Goal: Entertainment & Leisure: Browse casually

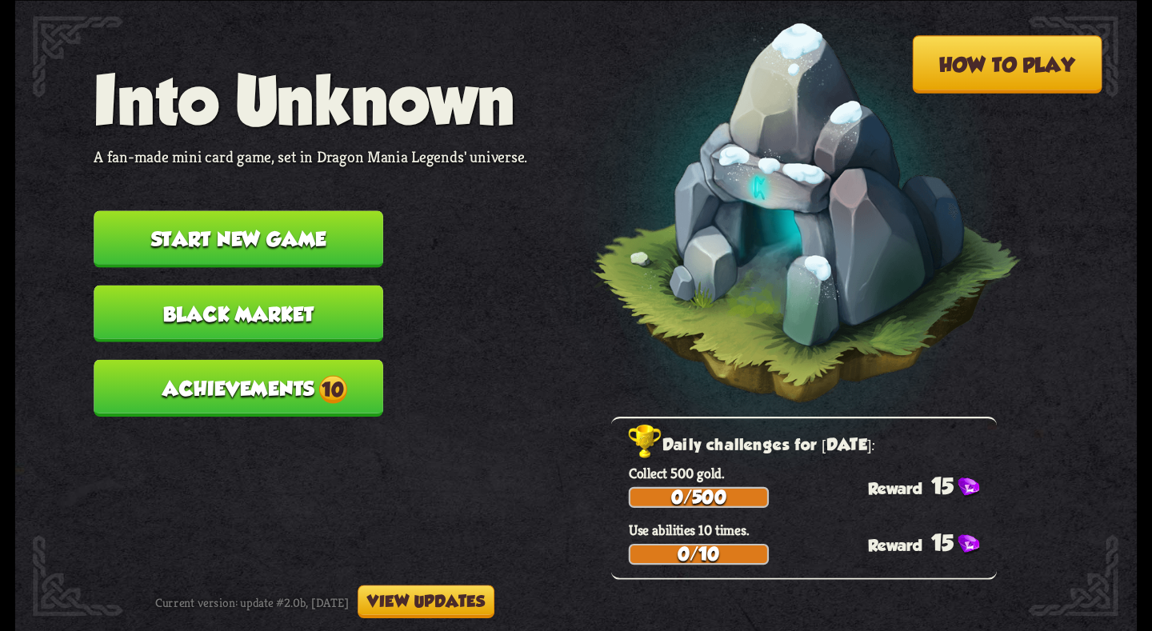
click at [264, 238] on button "Start new game" at bounding box center [239, 238] width 290 height 57
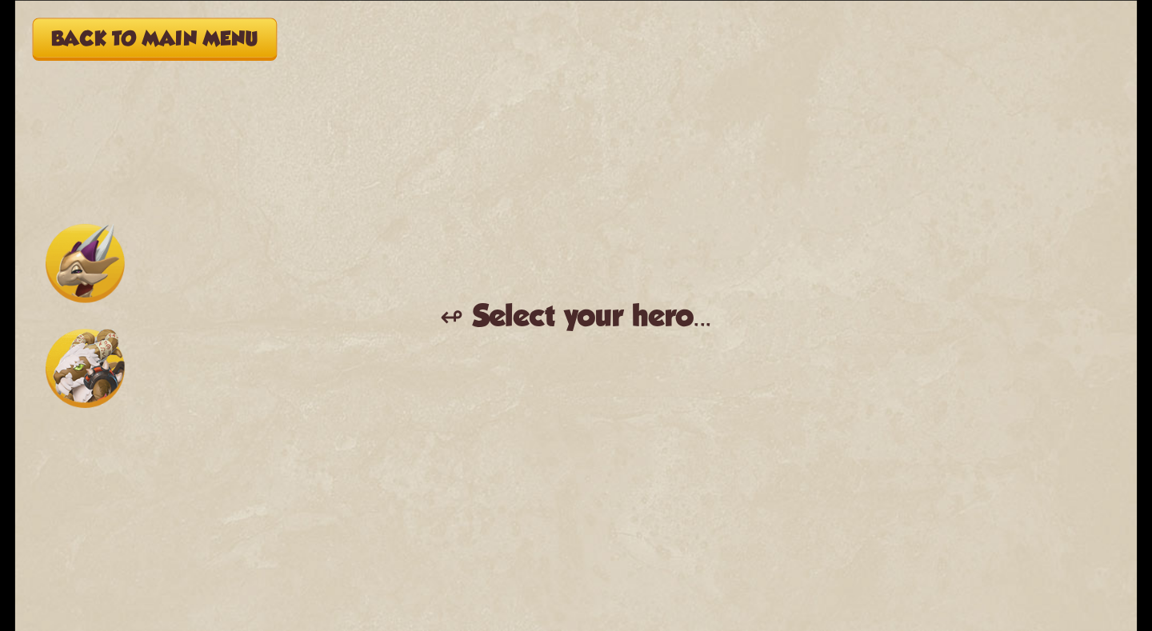
click at [91, 270] on img at bounding box center [85, 262] width 79 height 79
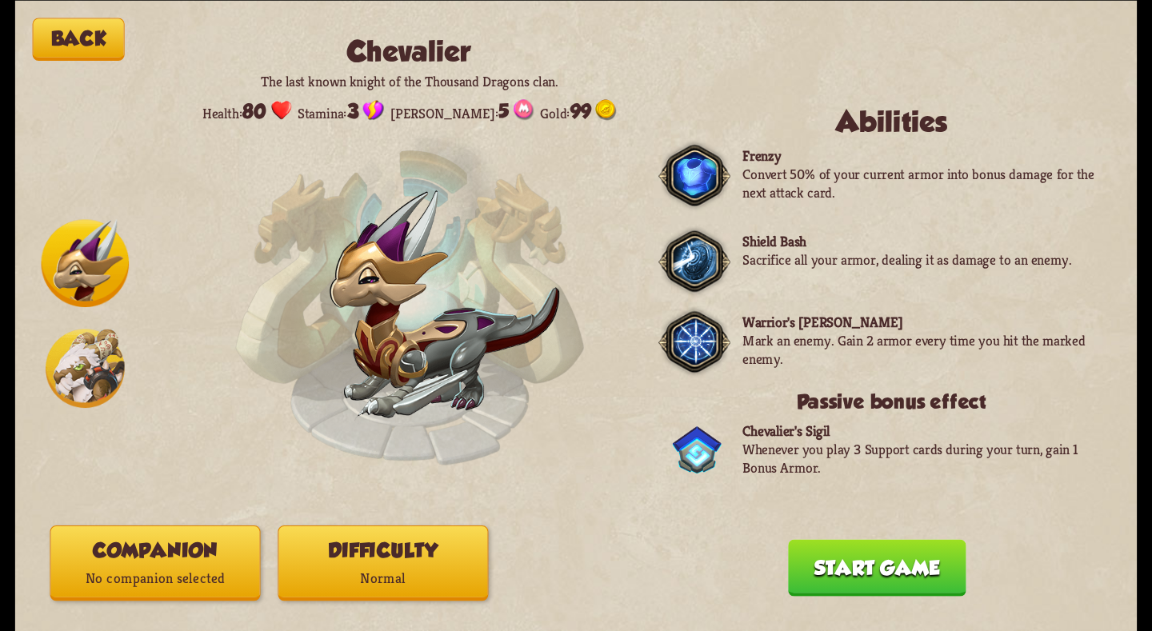
click at [96, 378] on img at bounding box center [85, 368] width 79 height 79
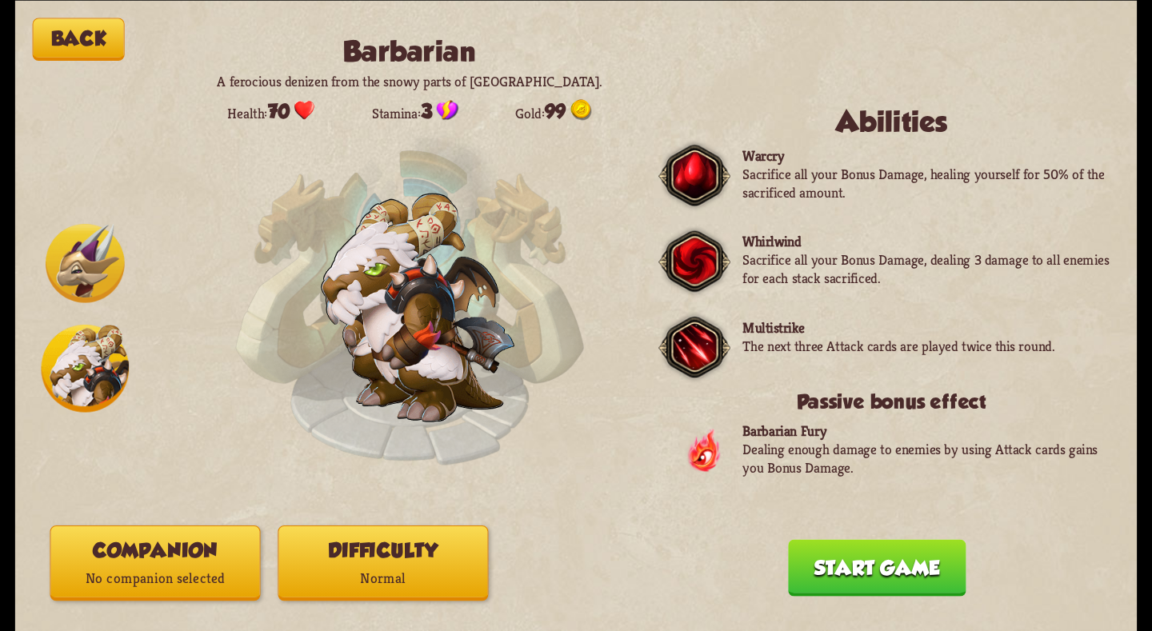
click at [78, 46] on button "Back" at bounding box center [79, 39] width 92 height 43
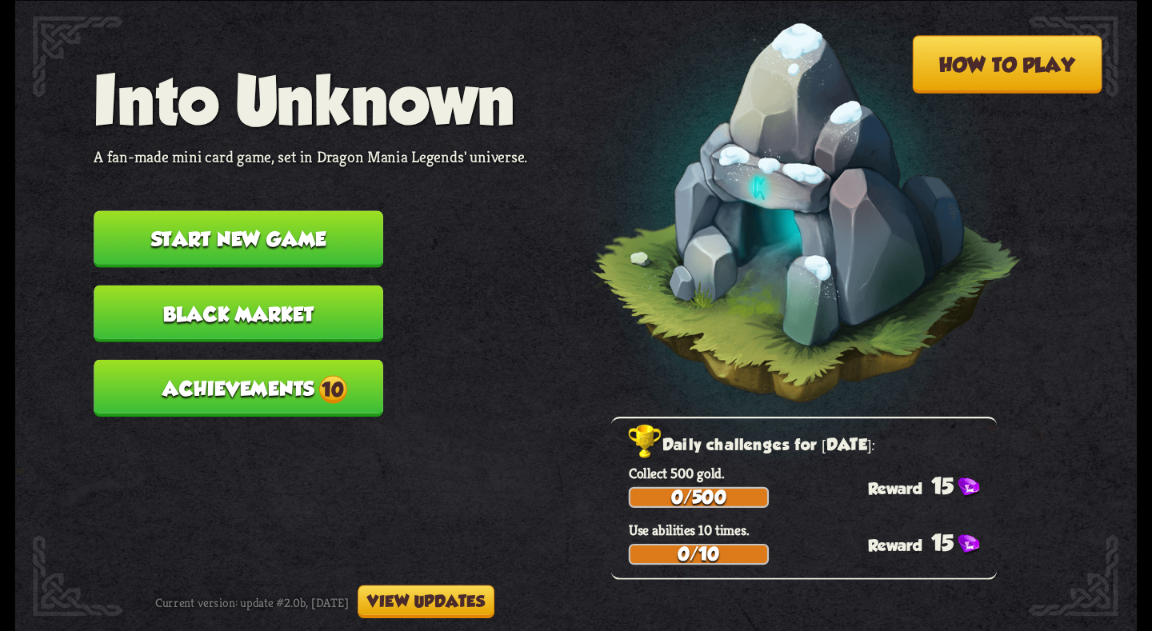
click at [449, 586] on button "View updates" at bounding box center [426, 602] width 137 height 34
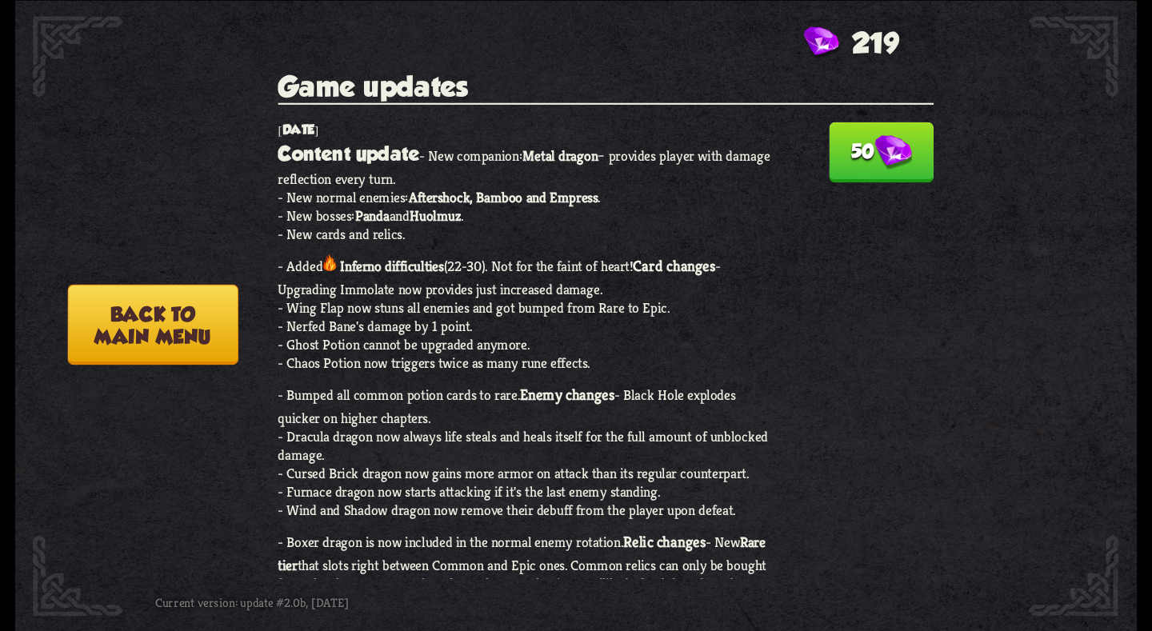
drag, startPoint x: 285, startPoint y: 171, endPoint x: 481, endPoint y: 215, distance: 200.9
click at [481, 215] on p "Content update - New companion: Metal dragon – provides player with damage refl…" at bounding box center [527, 559] width 498 height 842
drag, startPoint x: 481, startPoint y: 215, endPoint x: 521, endPoint y: 242, distance: 48.4
click at [482, 206] on b "Aftershock, Bamboo and Empress" at bounding box center [504, 197] width 190 height 18
click at [882, 166] on img at bounding box center [894, 152] width 38 height 35
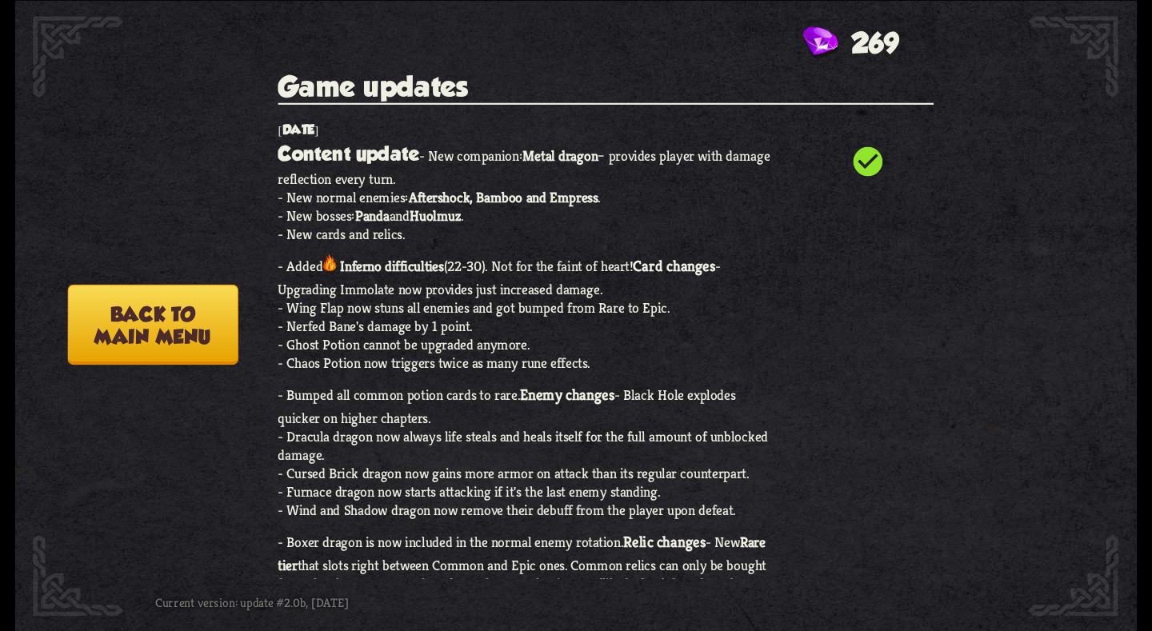
click at [851, 162] on icon "check_circle" at bounding box center [868, 161] width 35 height 35
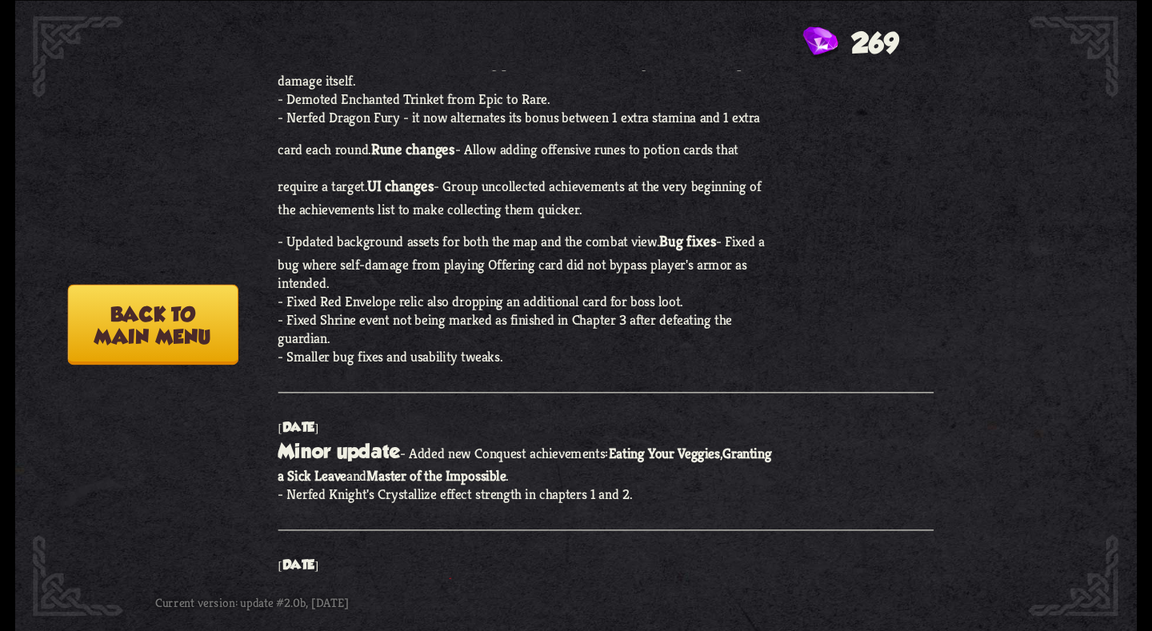
scroll to position [640, 0]
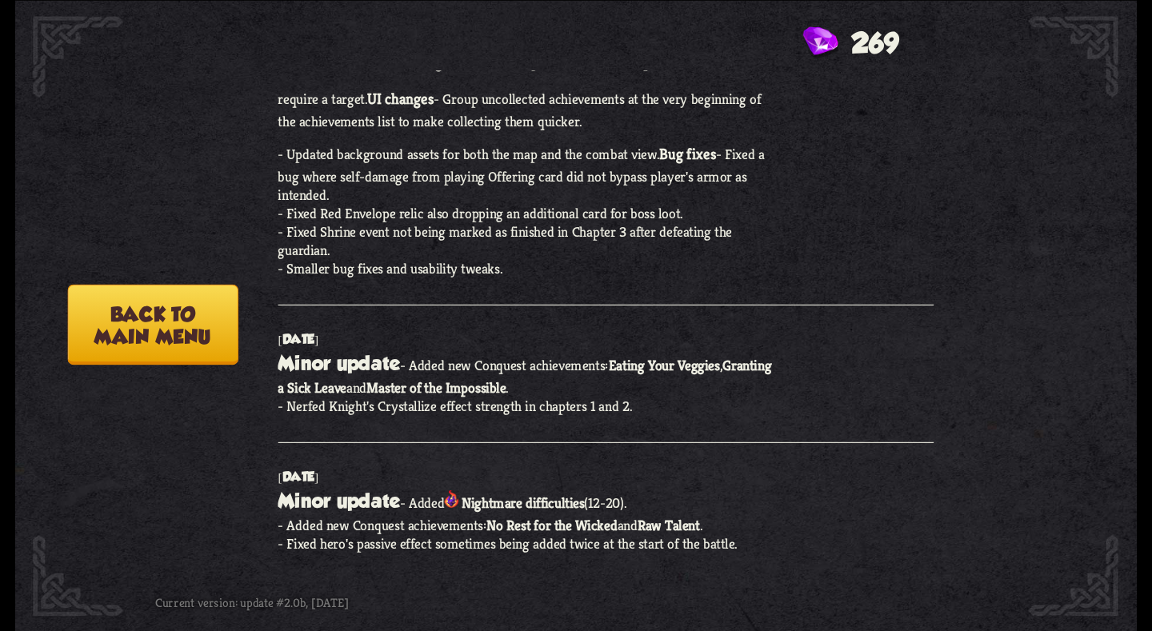
drag, startPoint x: 519, startPoint y: 448, endPoint x: 373, endPoint y: 353, distance: 174.7
click at [374, 355] on div "Game updates check_circle [DATE] Content update - New companion: Metal dragon –…" at bounding box center [615, 324] width 674 height 509
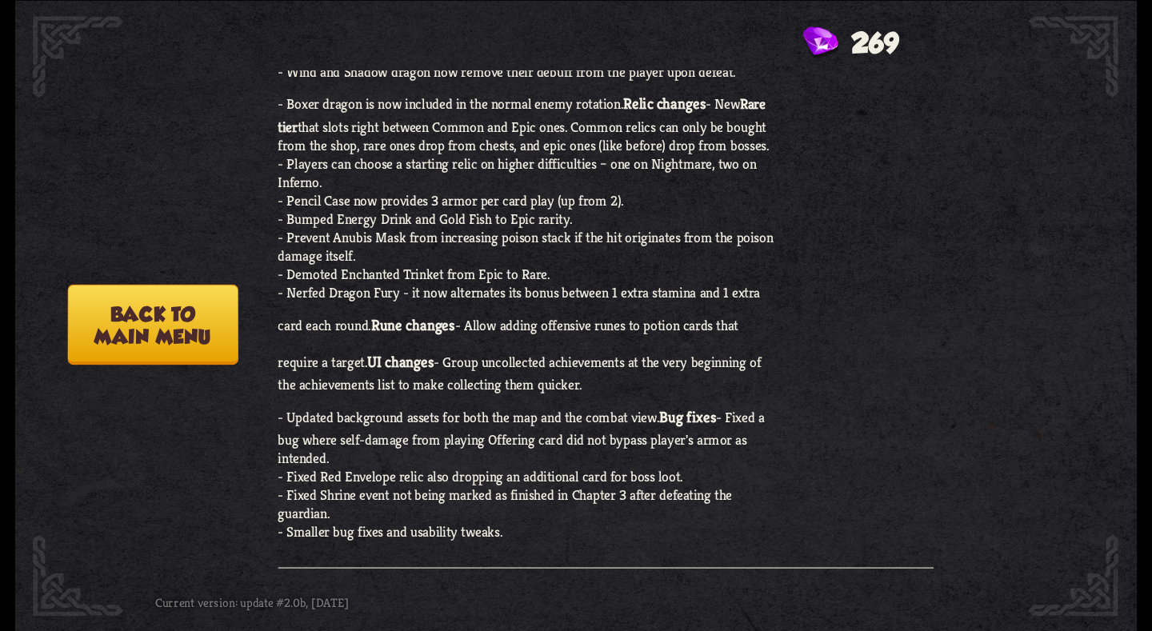
scroll to position [560, 0]
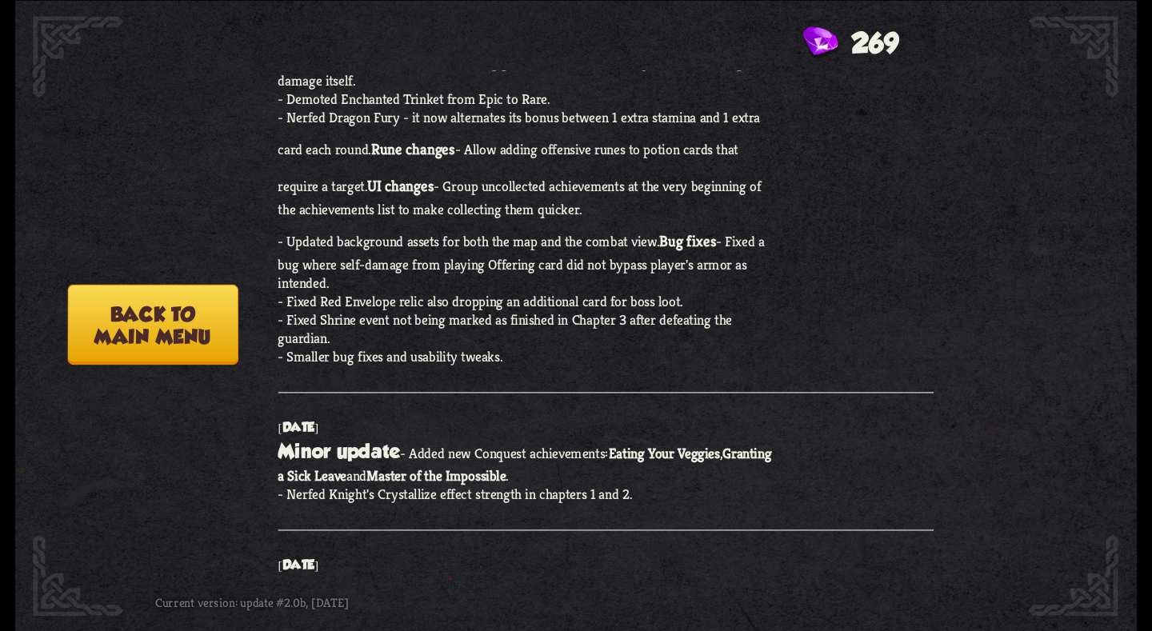
click at [172, 310] on button "Back to main menu" at bounding box center [152, 324] width 170 height 81
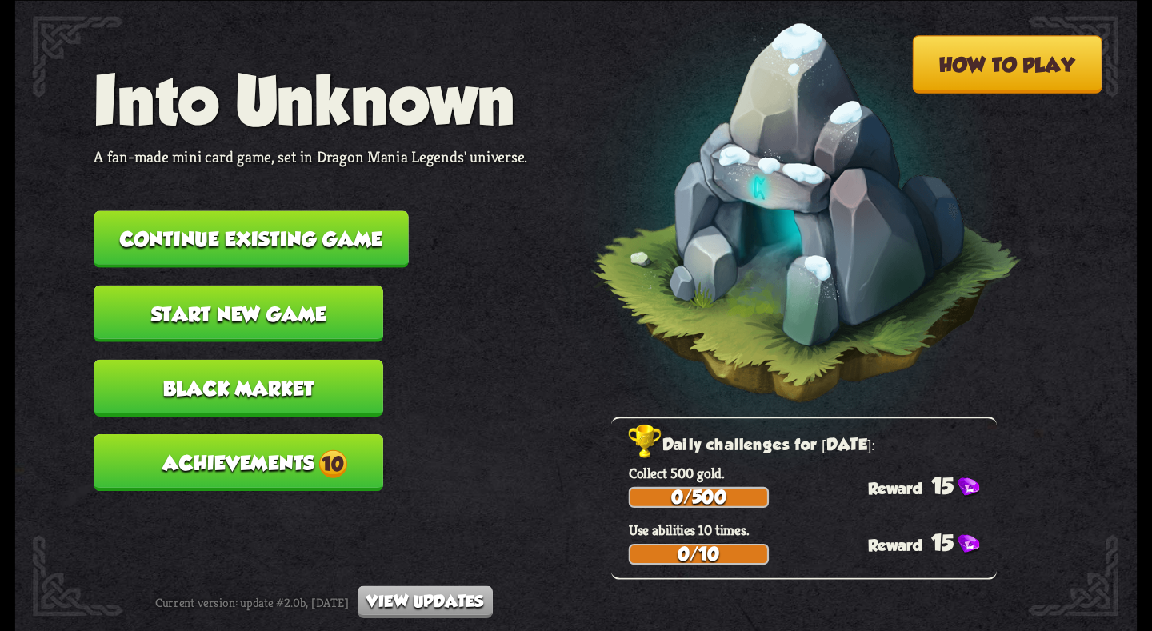
click at [267, 234] on button "Continue existing game" at bounding box center [251, 238] width 314 height 57
click at [244, 318] on button "Start new game" at bounding box center [239, 313] width 290 height 57
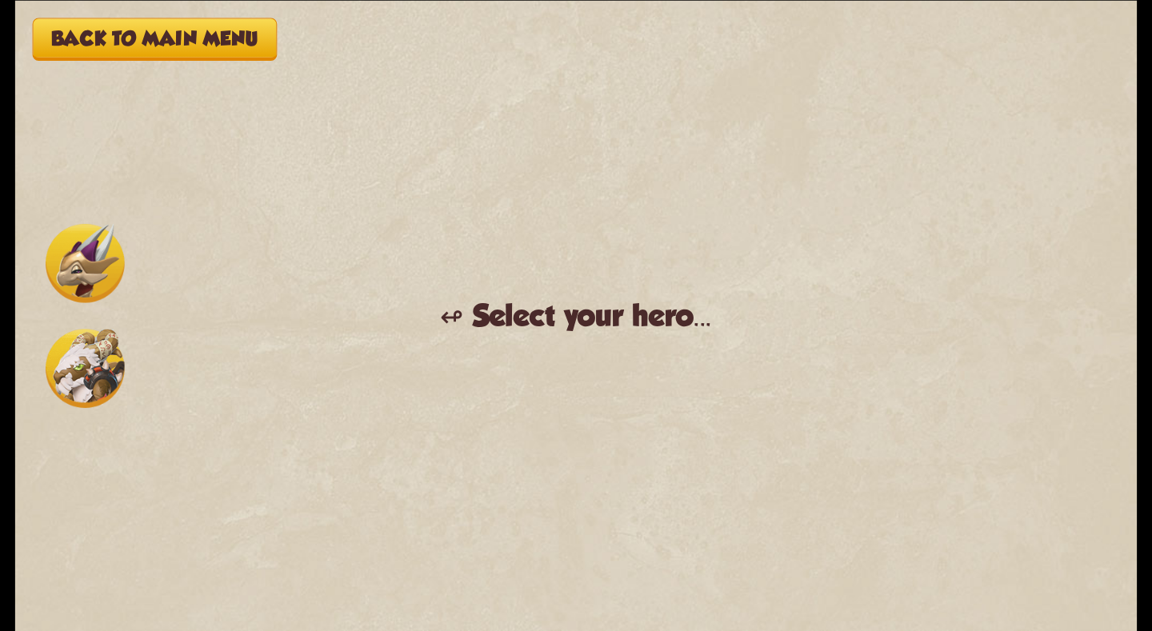
click at [72, 274] on img at bounding box center [85, 262] width 79 height 79
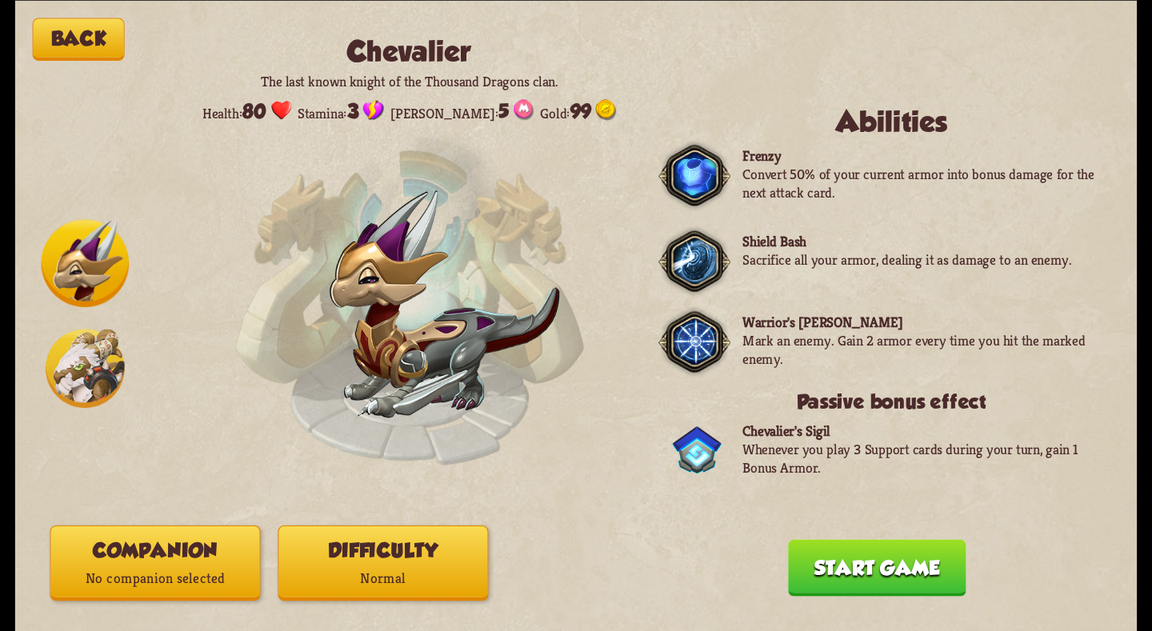
click at [98, 388] on img at bounding box center [85, 368] width 79 height 79
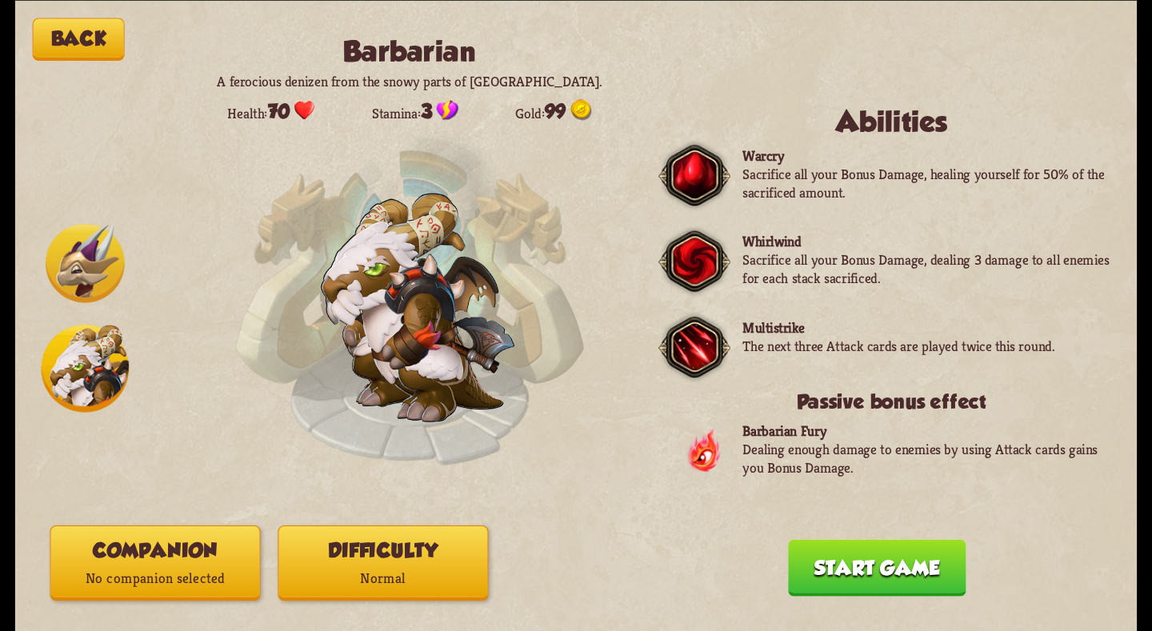
click at [94, 26] on button "Back" at bounding box center [79, 39] width 92 height 43
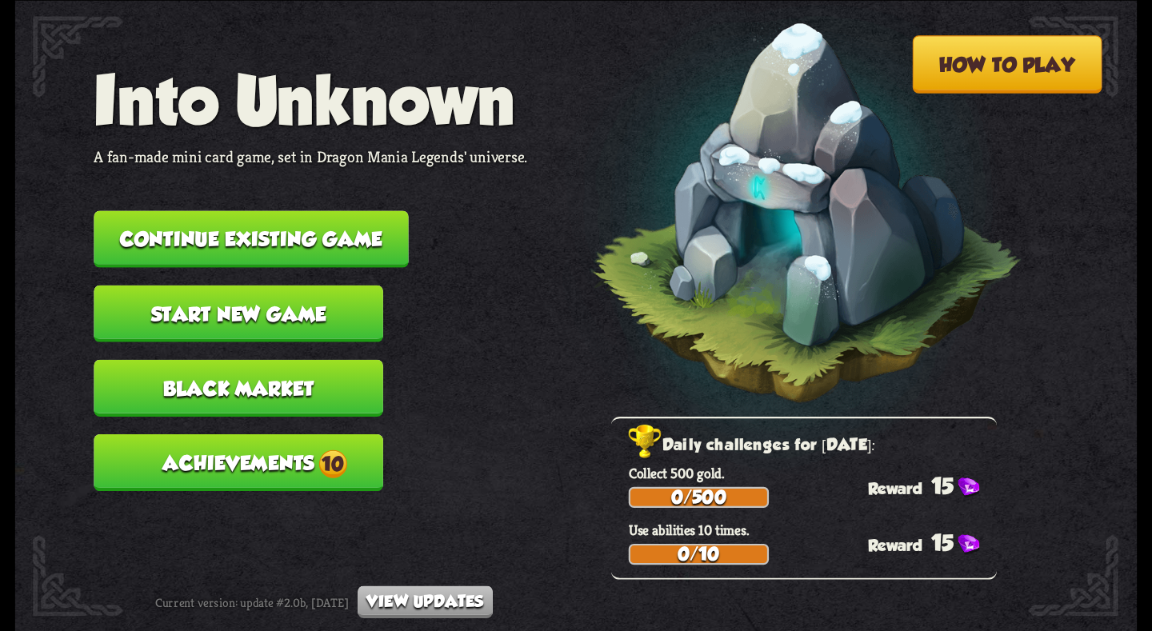
click at [996, 76] on button "How to play" at bounding box center [1007, 64] width 190 height 58
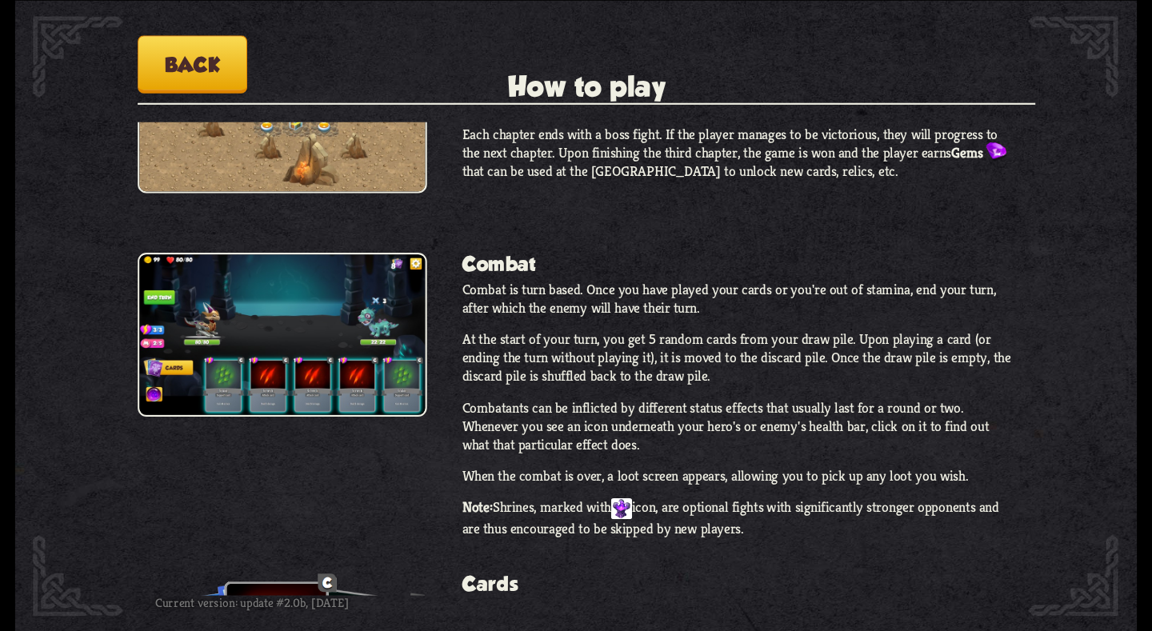
scroll to position [640, 0]
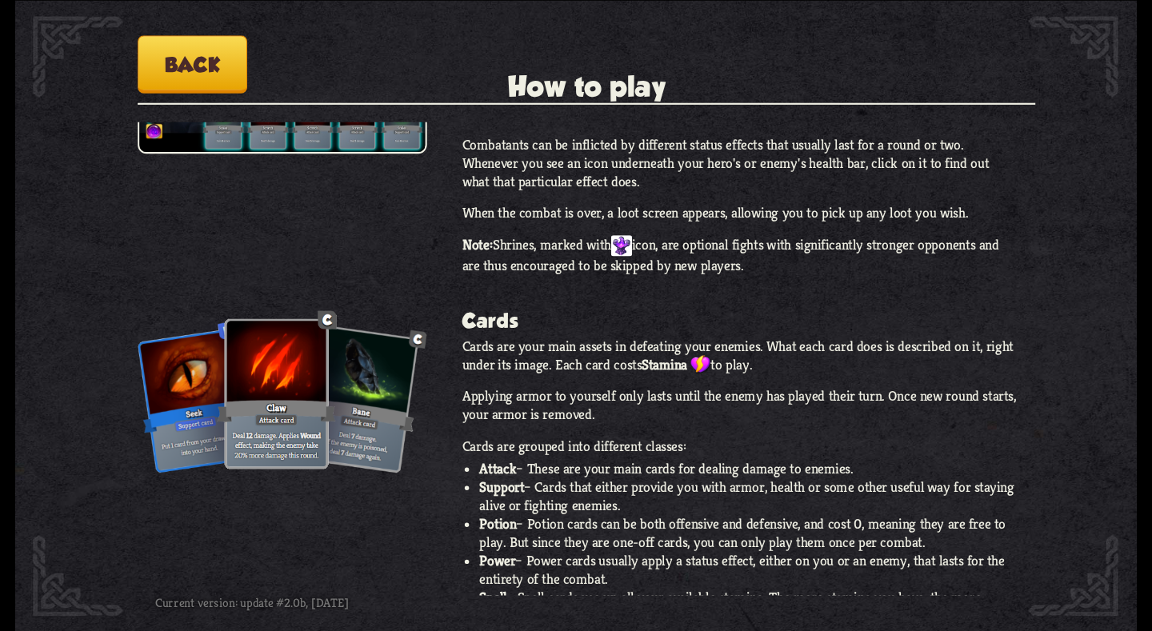
click at [194, 70] on button "Back" at bounding box center [193, 64] width 110 height 58
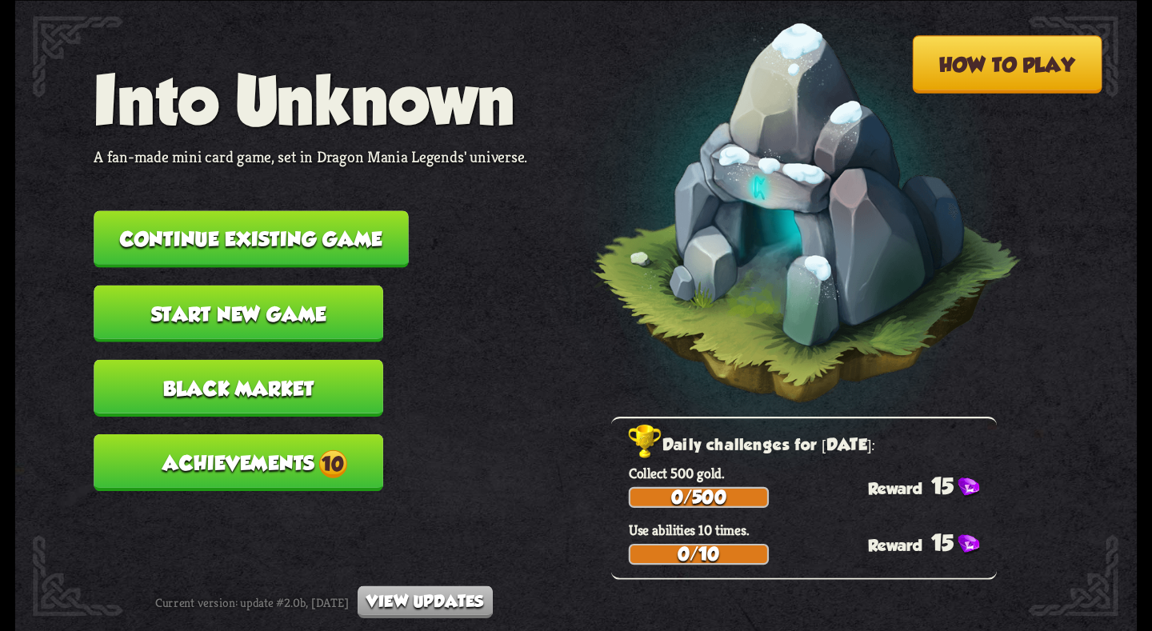
drag, startPoint x: 417, startPoint y: 589, endPoint x: 400, endPoint y: 591, distance: 16.9
click at [414, 589] on button "View updates" at bounding box center [425, 602] width 135 height 33
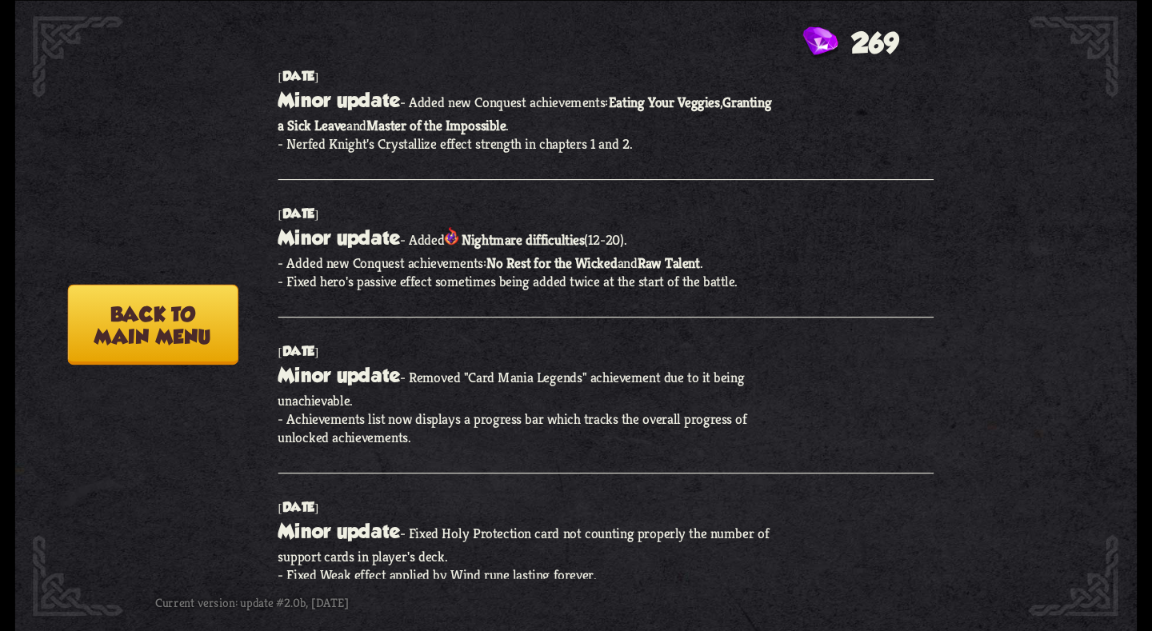
scroll to position [1360, 0]
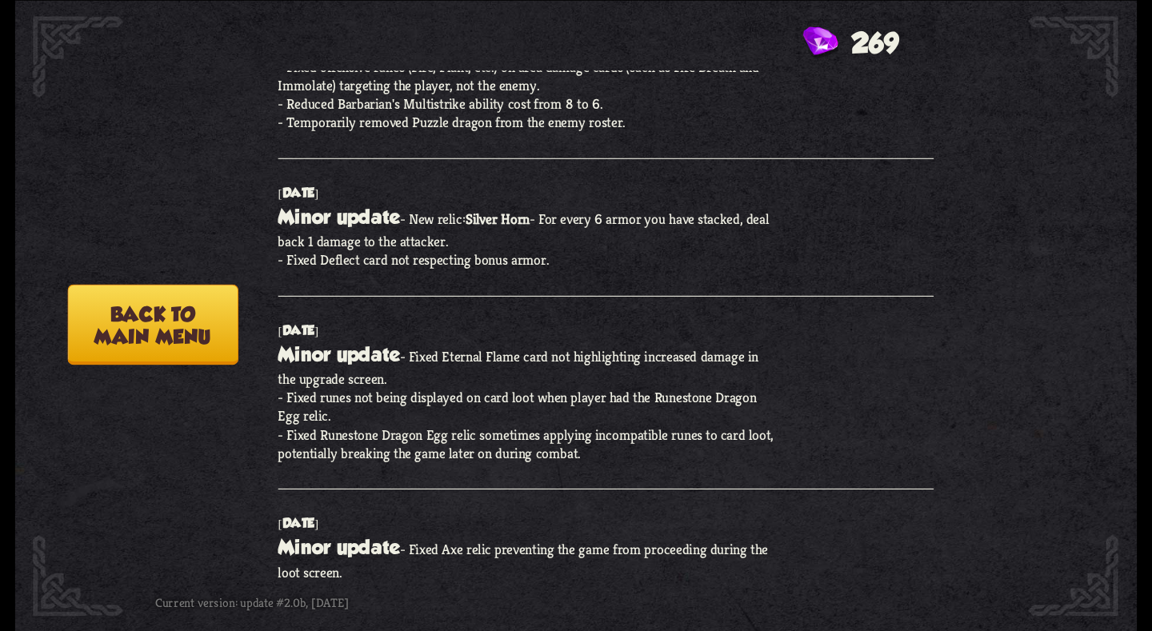
click at [148, 331] on button "Back to main menu" at bounding box center [152, 324] width 170 height 81
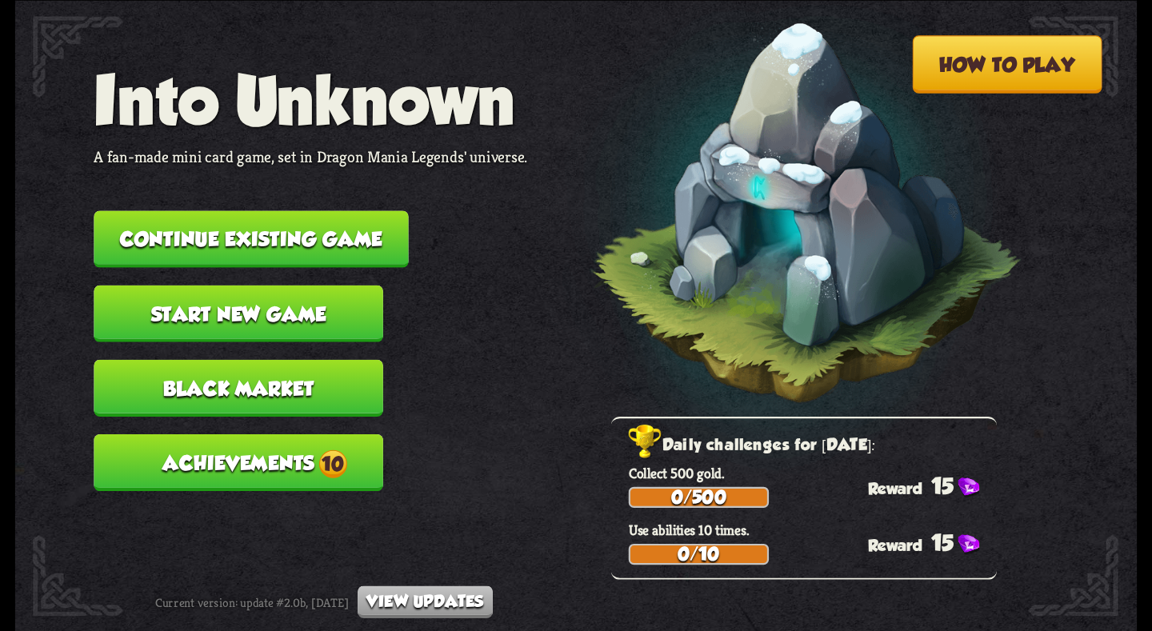
click at [226, 366] on button "Black Market" at bounding box center [239, 387] width 290 height 57
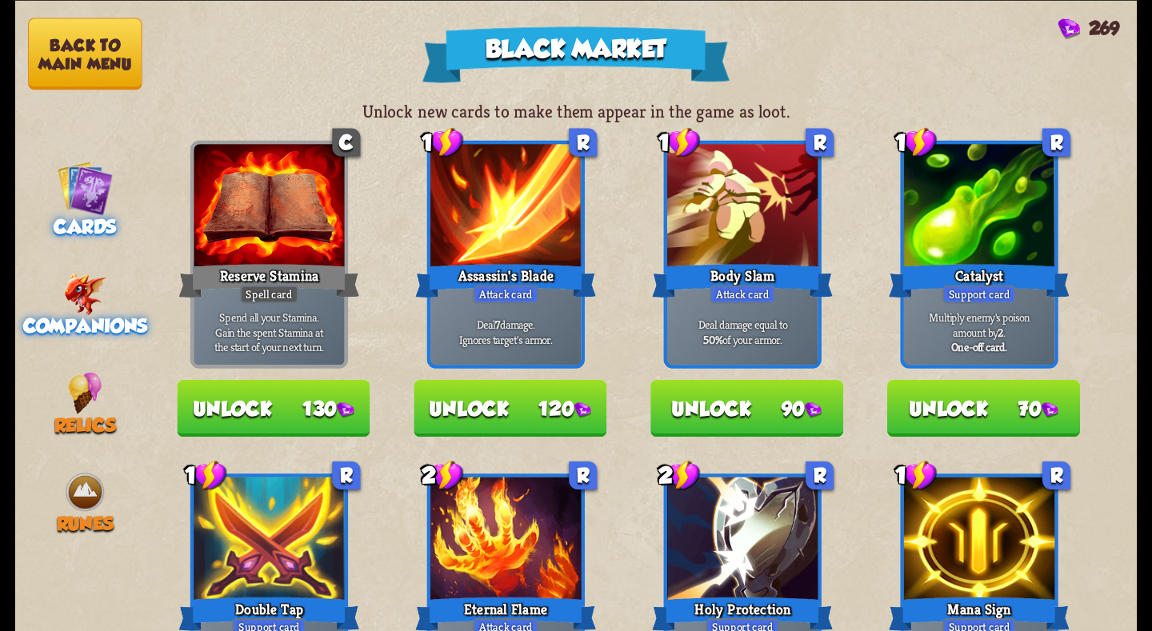
click at [93, 309] on img at bounding box center [85, 294] width 43 height 42
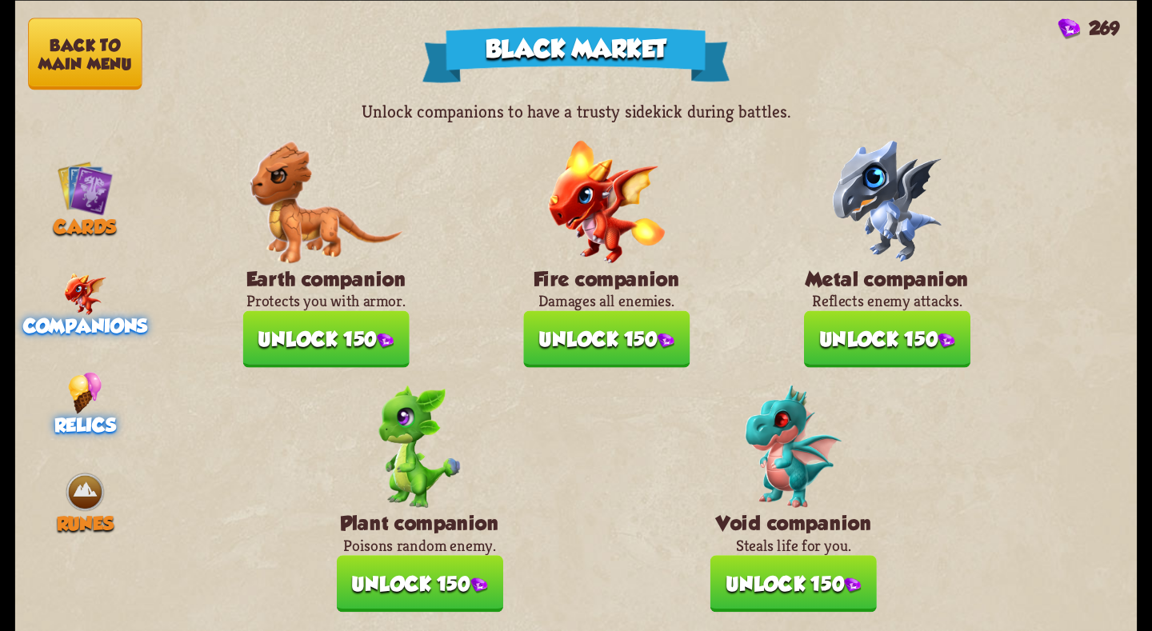
click at [46, 398] on div "Relics" at bounding box center [85, 404] width 140 height 64
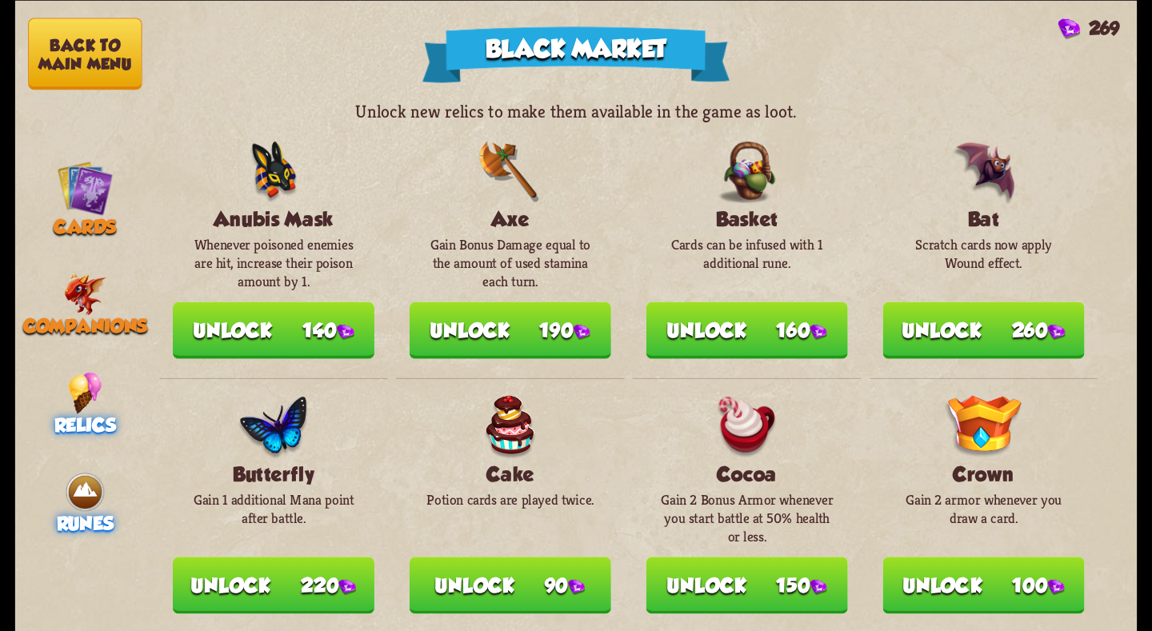
click at [89, 484] on img at bounding box center [85, 492] width 42 height 42
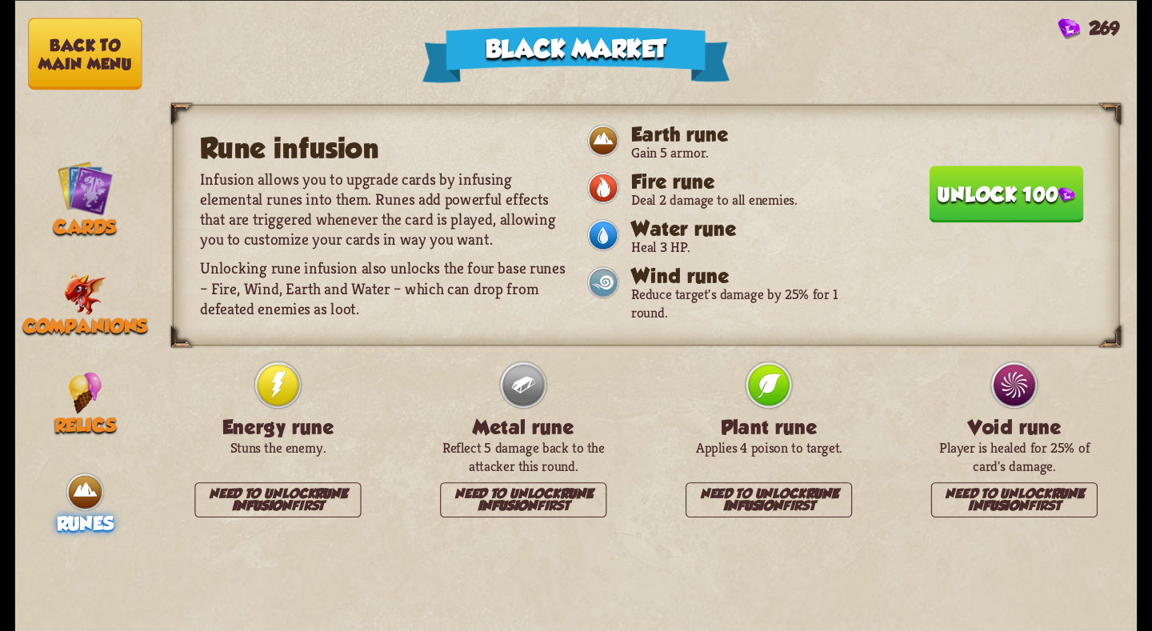
click at [113, 339] on nav "Back to main menu Cards Companions Relics Runes" at bounding box center [85, 315] width 140 height 631
click at [115, 363] on nav "Back to main menu Cards Companions Relics Runes" at bounding box center [85, 315] width 140 height 631
click at [100, 374] on img at bounding box center [85, 393] width 34 height 42
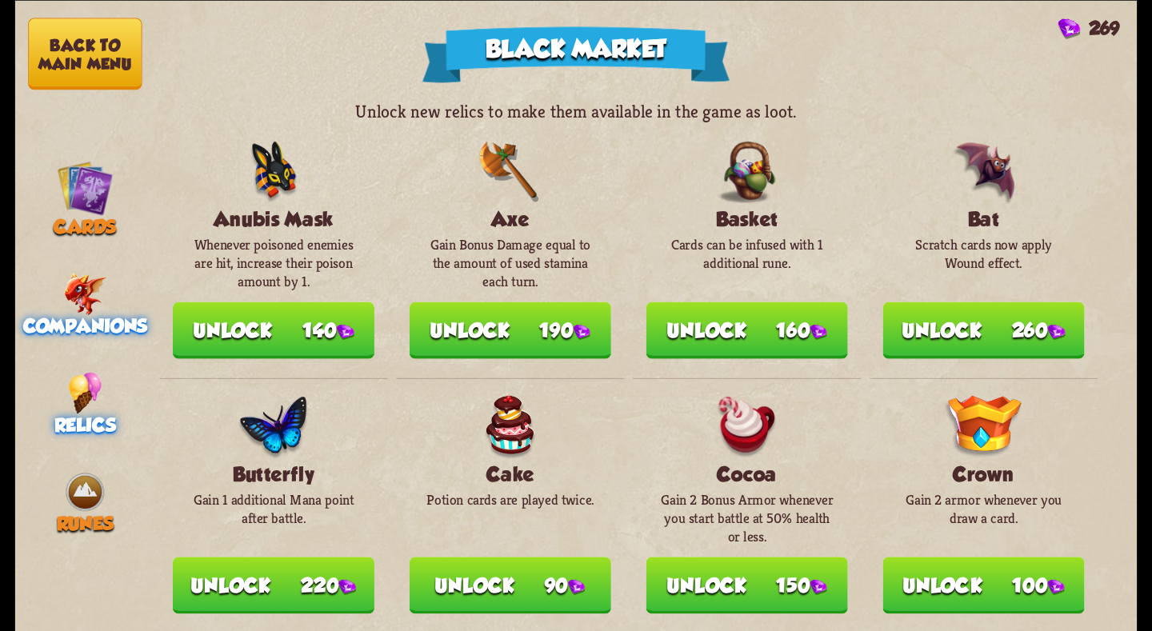
click at [65, 318] on span "Companions" at bounding box center [85, 325] width 125 height 22
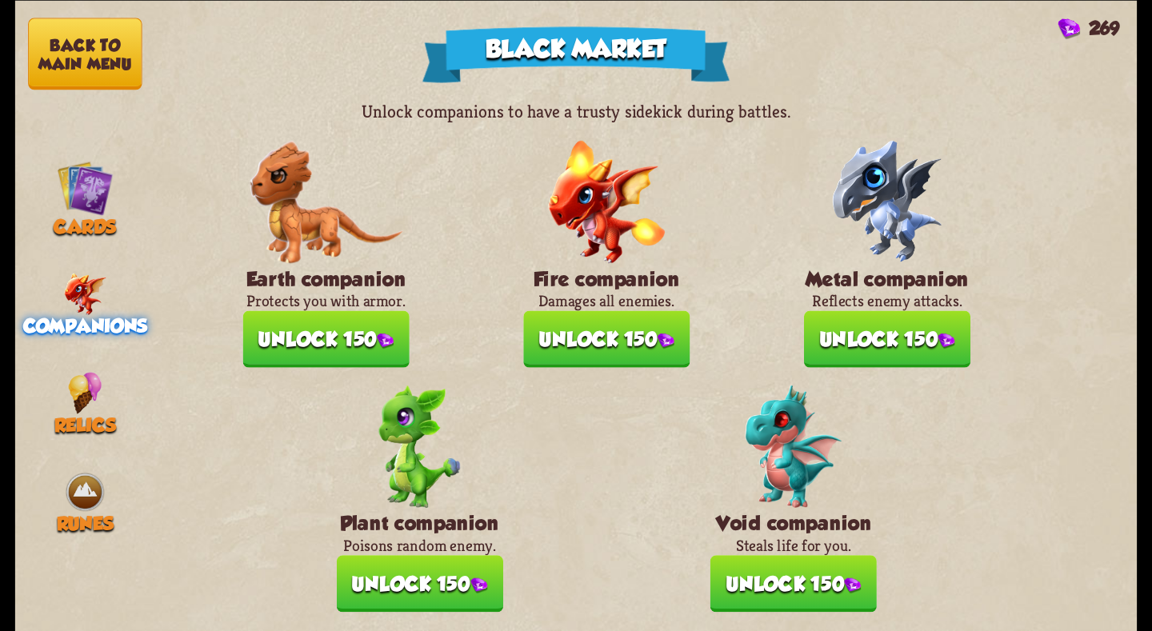
click at [790, 578] on button "Unlock 150" at bounding box center [794, 583] width 166 height 57
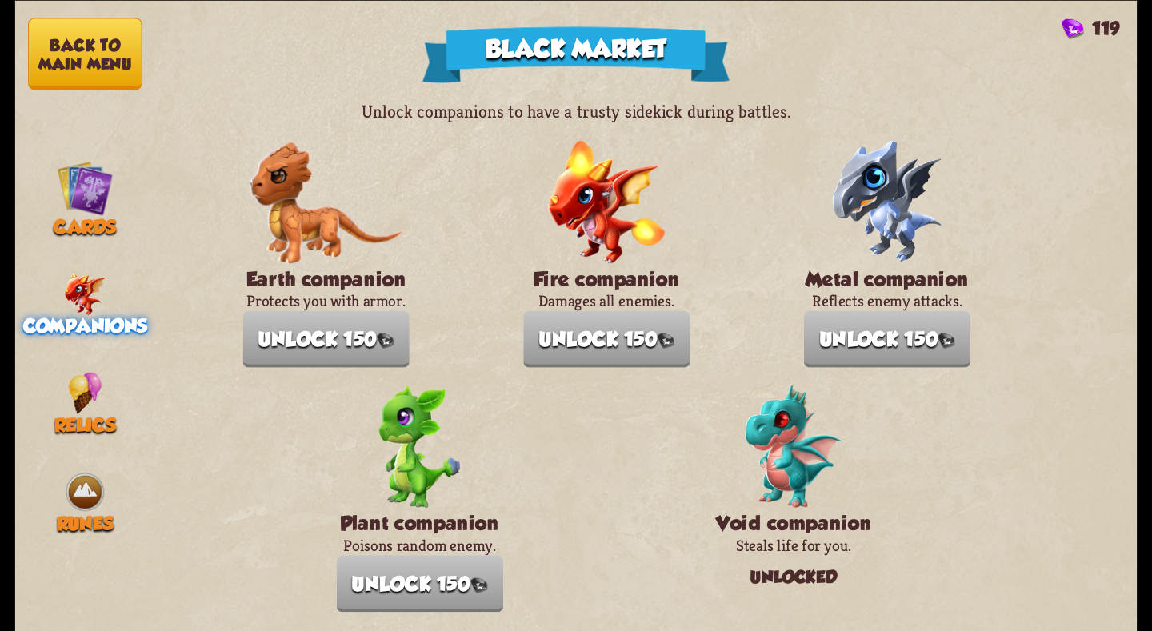
click at [58, 42] on button "Back to main menu" at bounding box center [85, 54] width 114 height 72
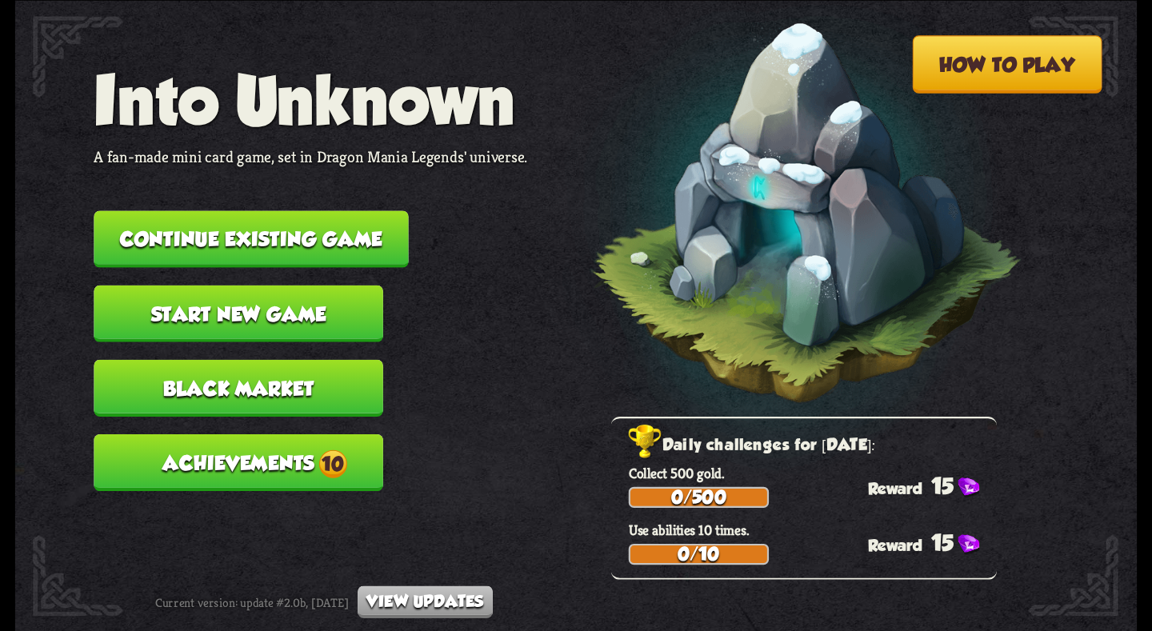
click at [247, 238] on button "Continue existing game" at bounding box center [251, 238] width 314 height 57
click at [291, 240] on button "Continue existing game" at bounding box center [251, 238] width 314 height 57
